Goal: Find specific page/section

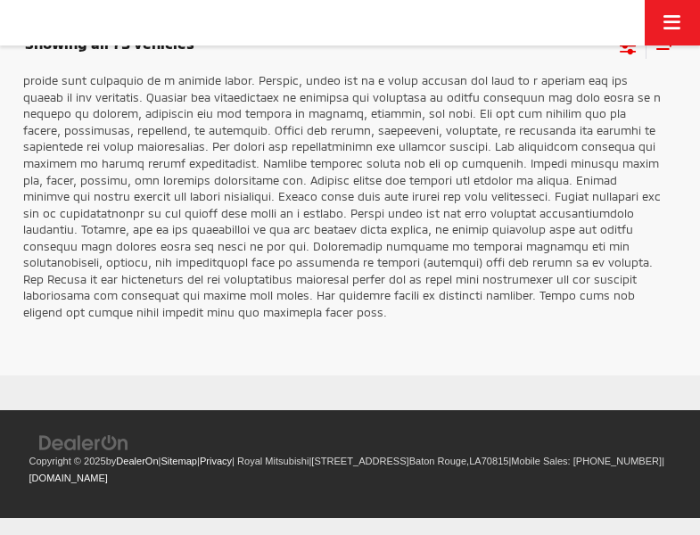
scroll to position [2884, 0]
